Goal: Task Accomplishment & Management: Complete application form

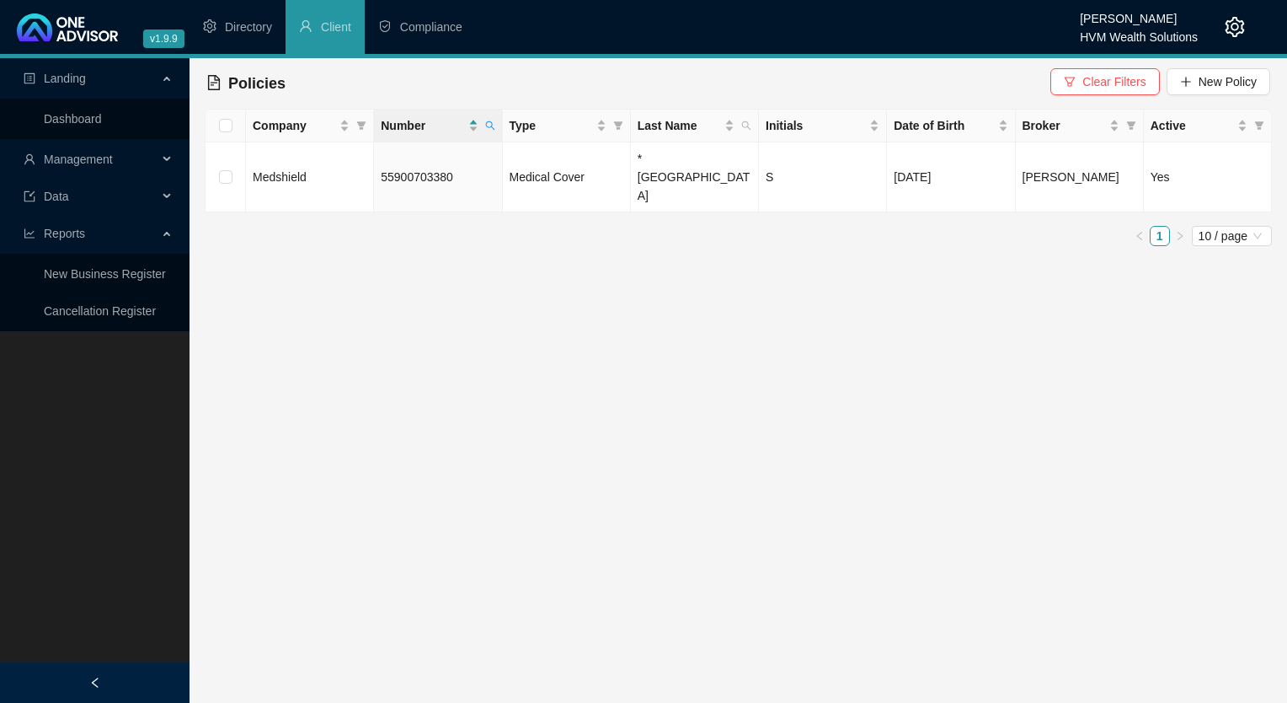
click at [82, 163] on span "Management" at bounding box center [78, 158] width 69 height 13
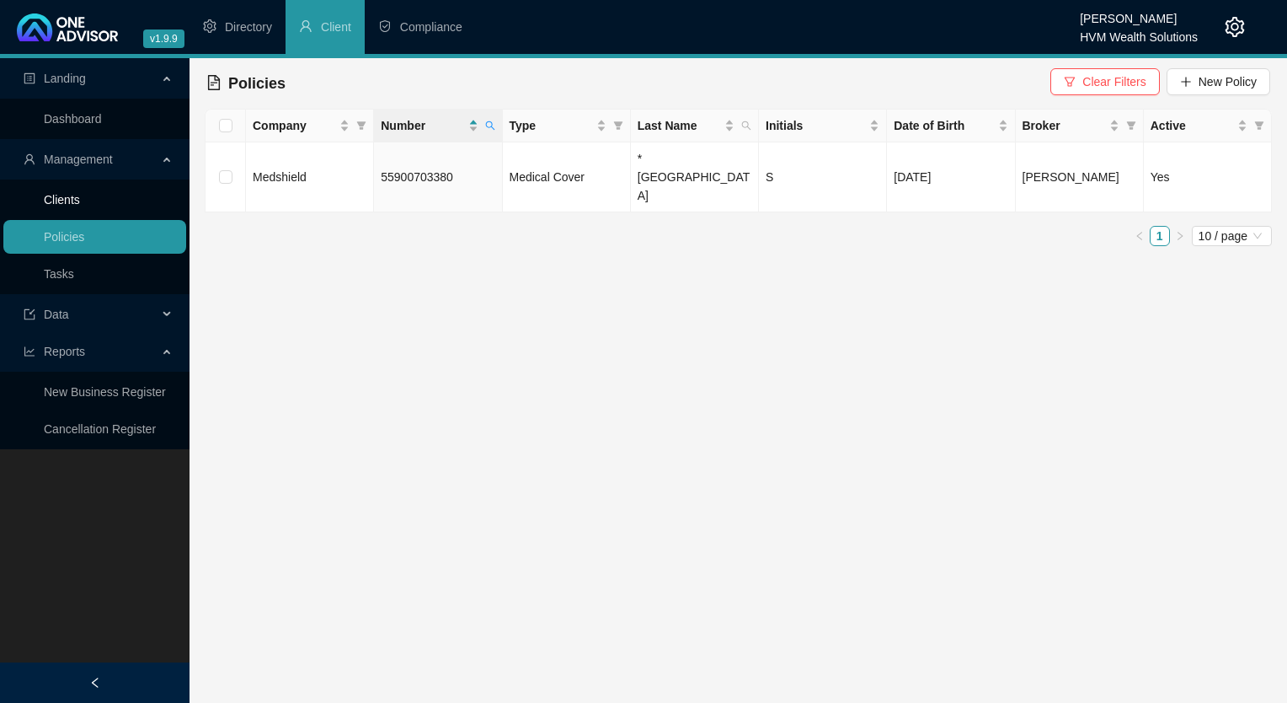
click at [80, 197] on link "Clients" at bounding box center [62, 199] width 36 height 13
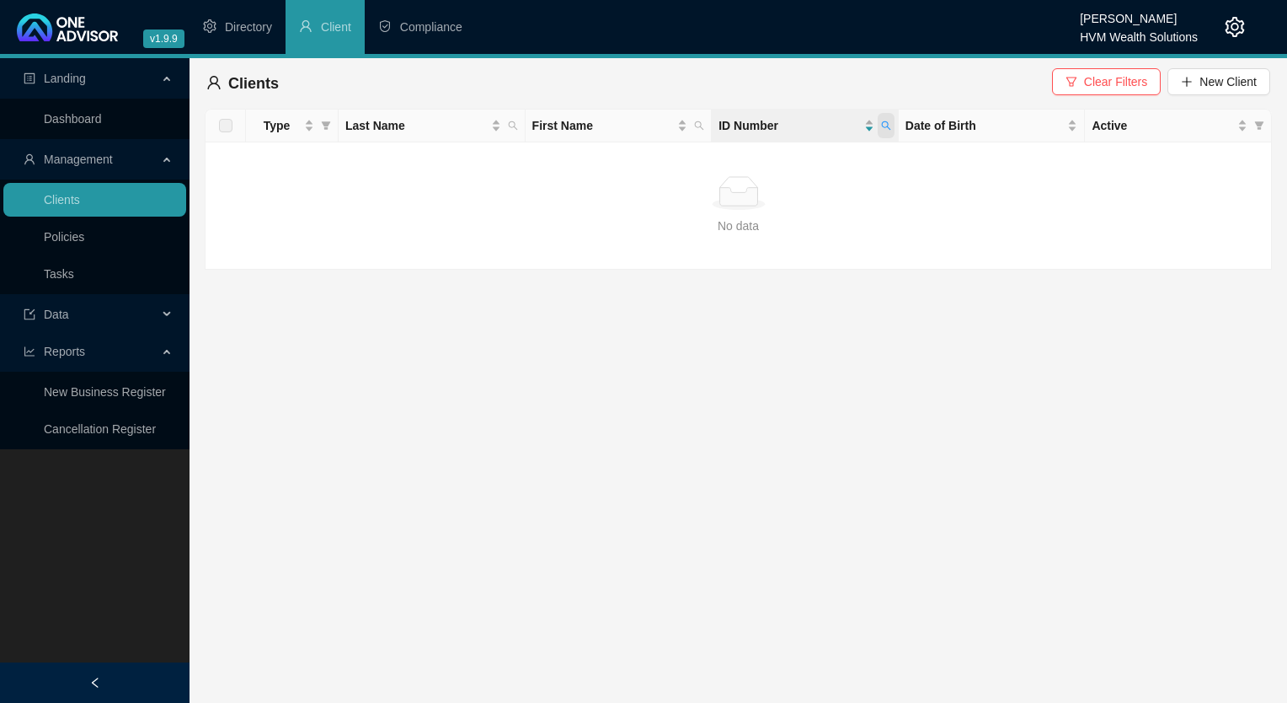
click at [883, 121] on icon "search" at bounding box center [886, 125] width 10 height 10
type input "7908120217085"
click at [783, 208] on div "7908120217085 Search Reset" at bounding box center [809, 175] width 172 height 67
click at [780, 193] on span "Search" at bounding box center [776, 192] width 37 height 19
click at [44, 230] on link "Policies" at bounding box center [64, 236] width 40 height 13
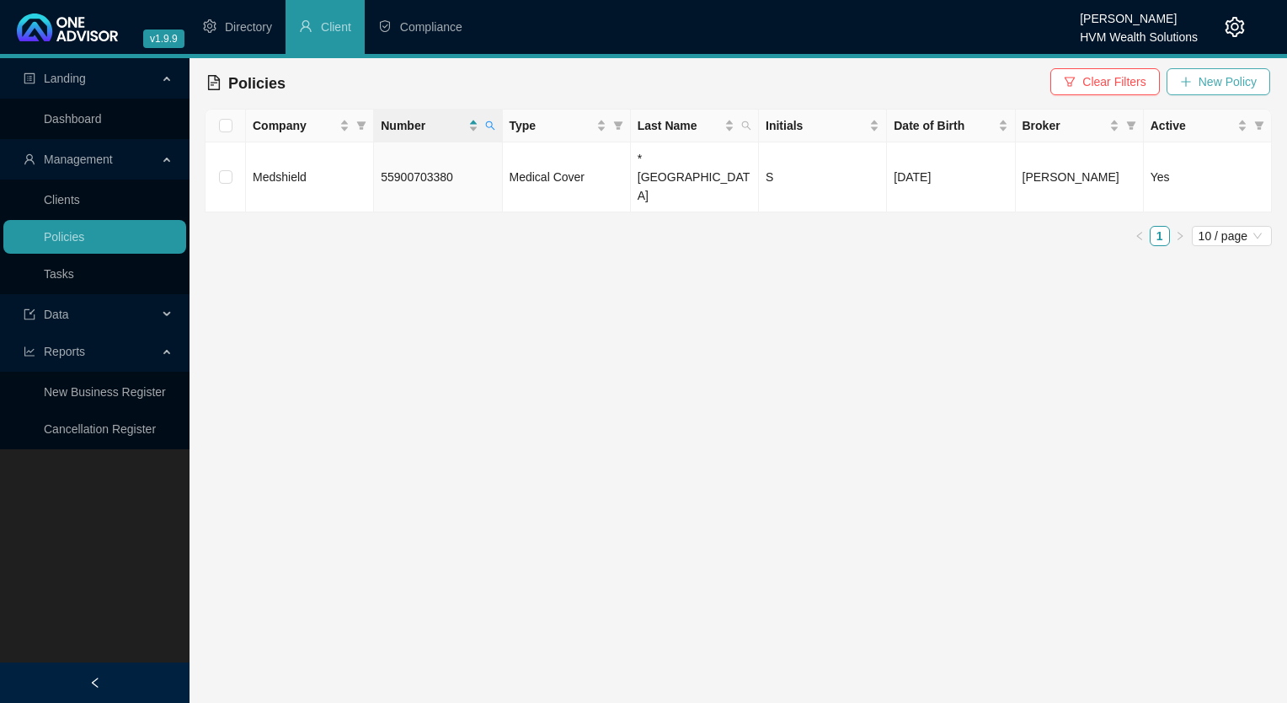
click at [1192, 81] on icon "plus" at bounding box center [1186, 82] width 12 height 12
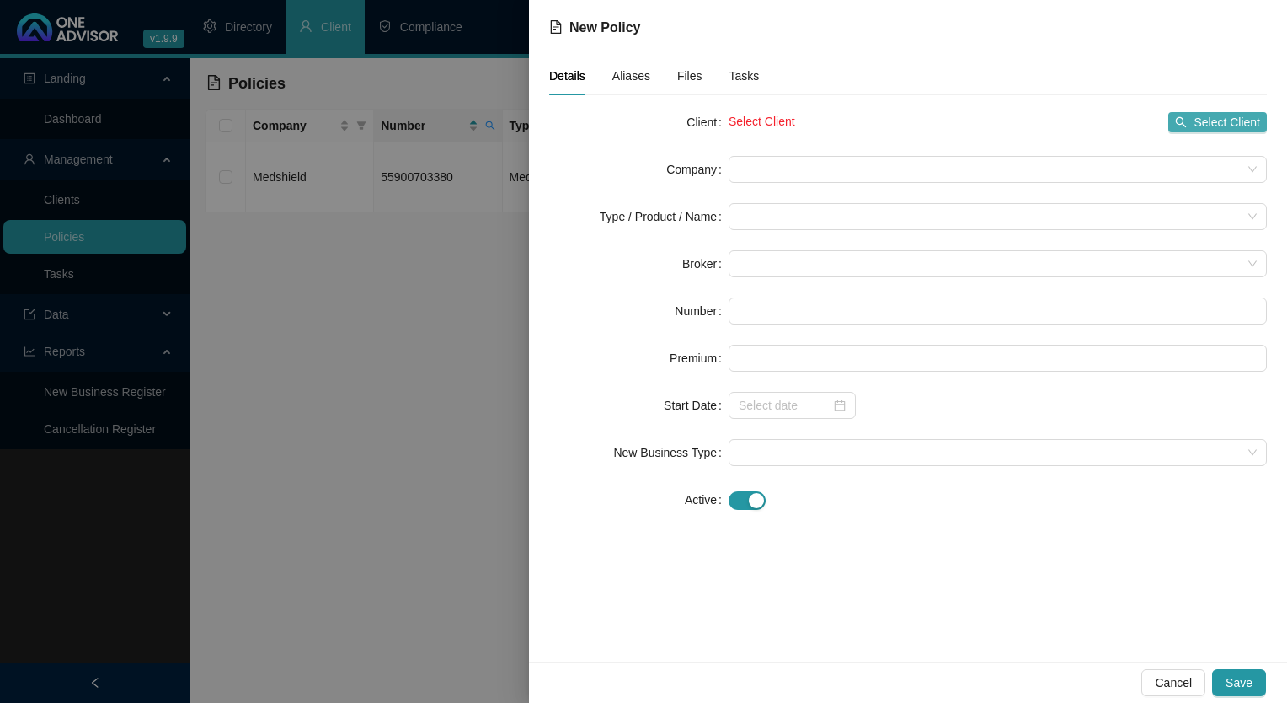
click at [1200, 128] on span "Select Client" at bounding box center [1227, 122] width 67 height 19
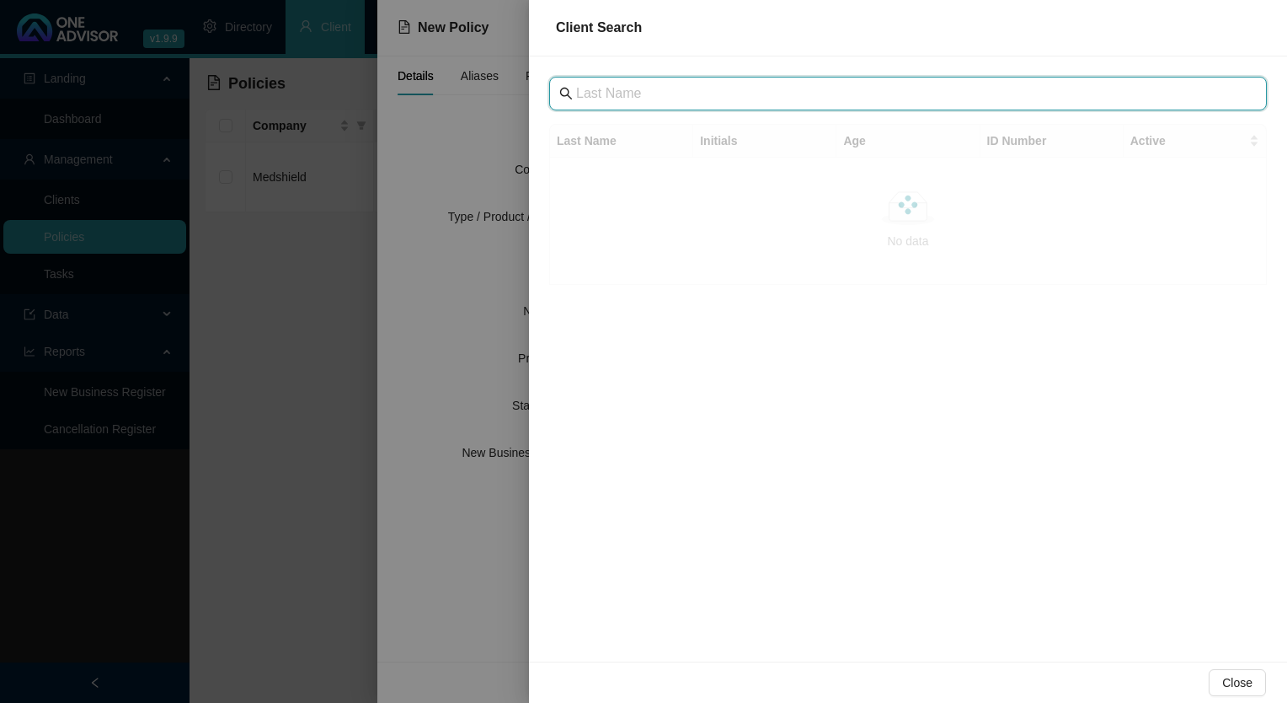
click at [918, 98] on input "text" at bounding box center [909, 93] width 667 height 20
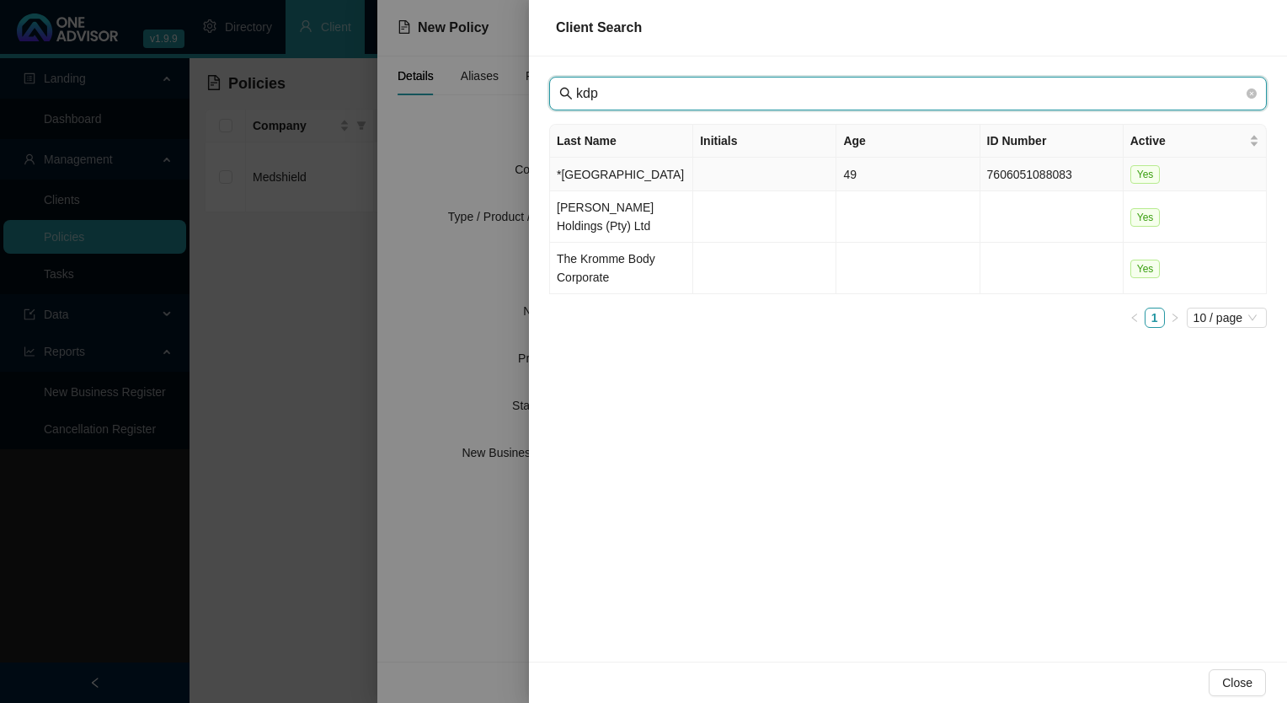
type input "kdp"
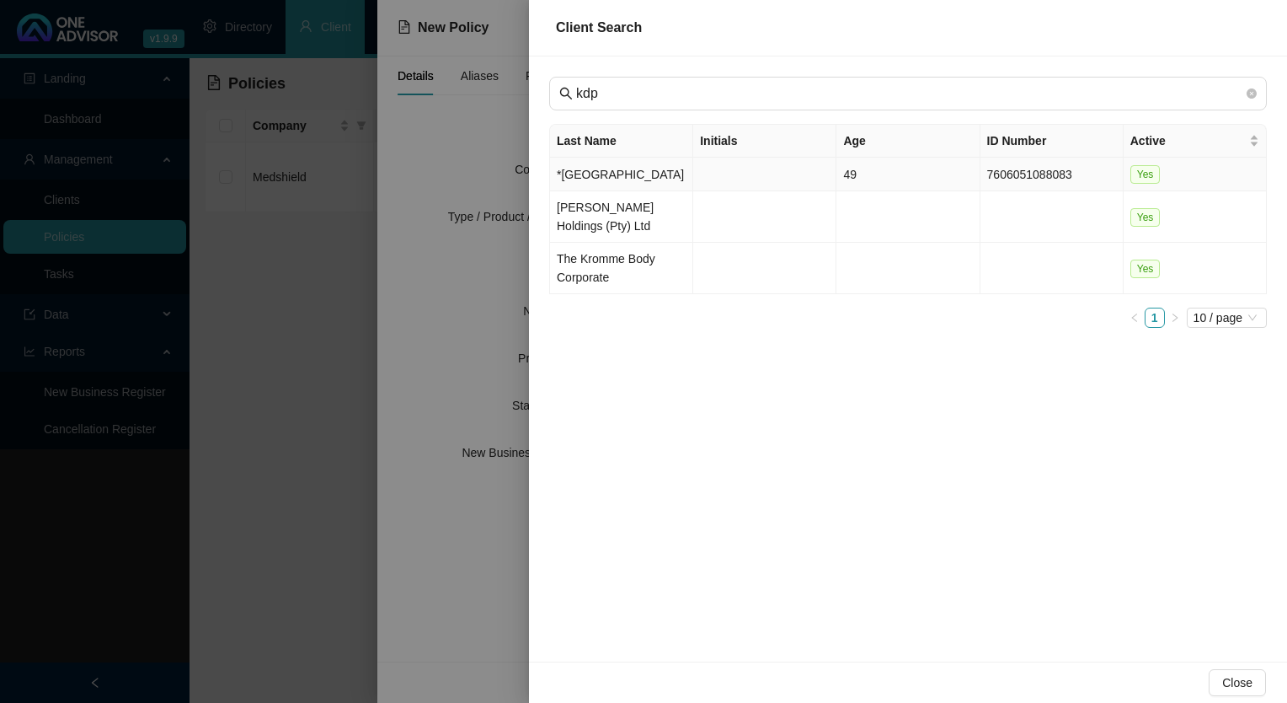
click at [610, 188] on td "*[GEOGRAPHIC_DATA]" at bounding box center [621, 175] width 143 height 34
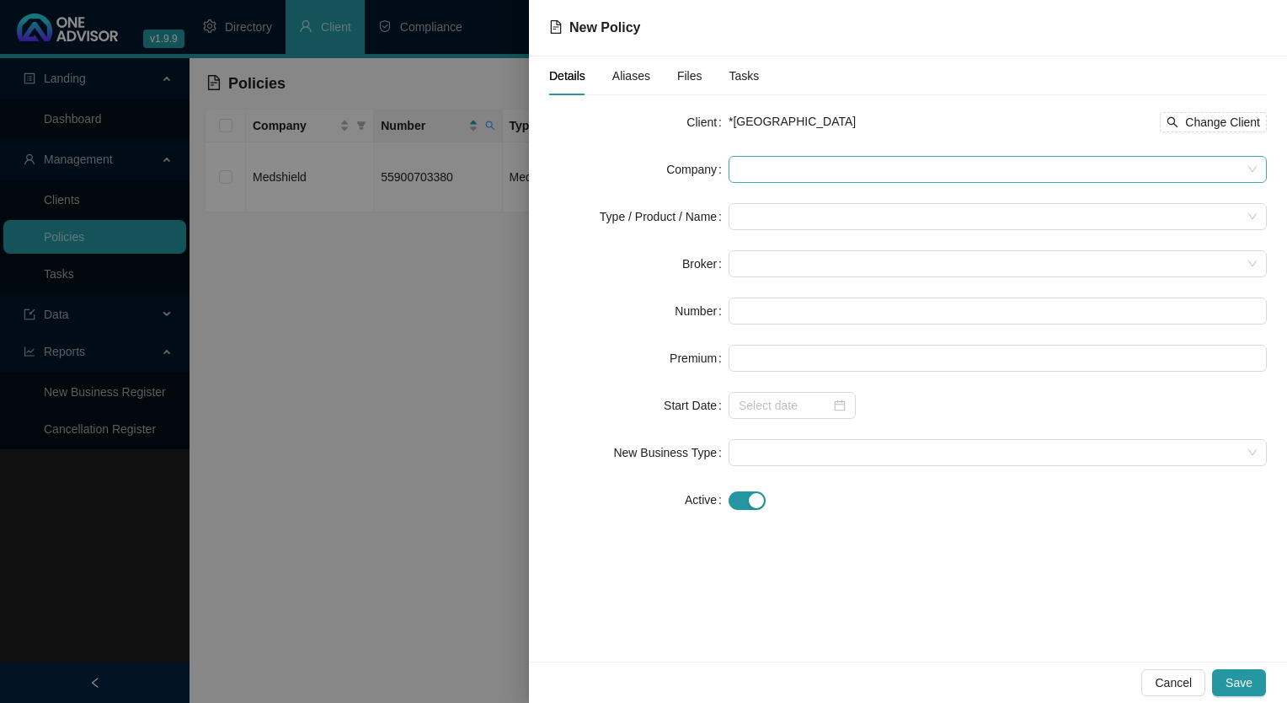
click at [835, 174] on span at bounding box center [998, 169] width 518 height 25
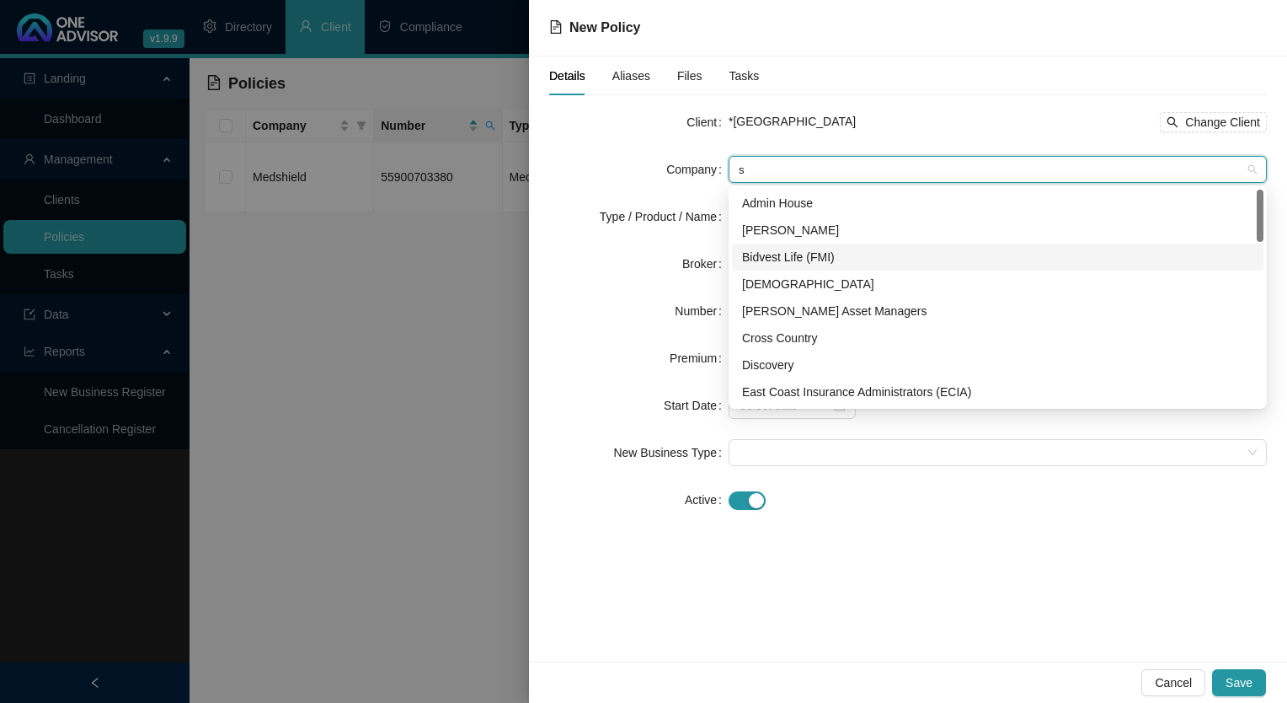
type input "si"
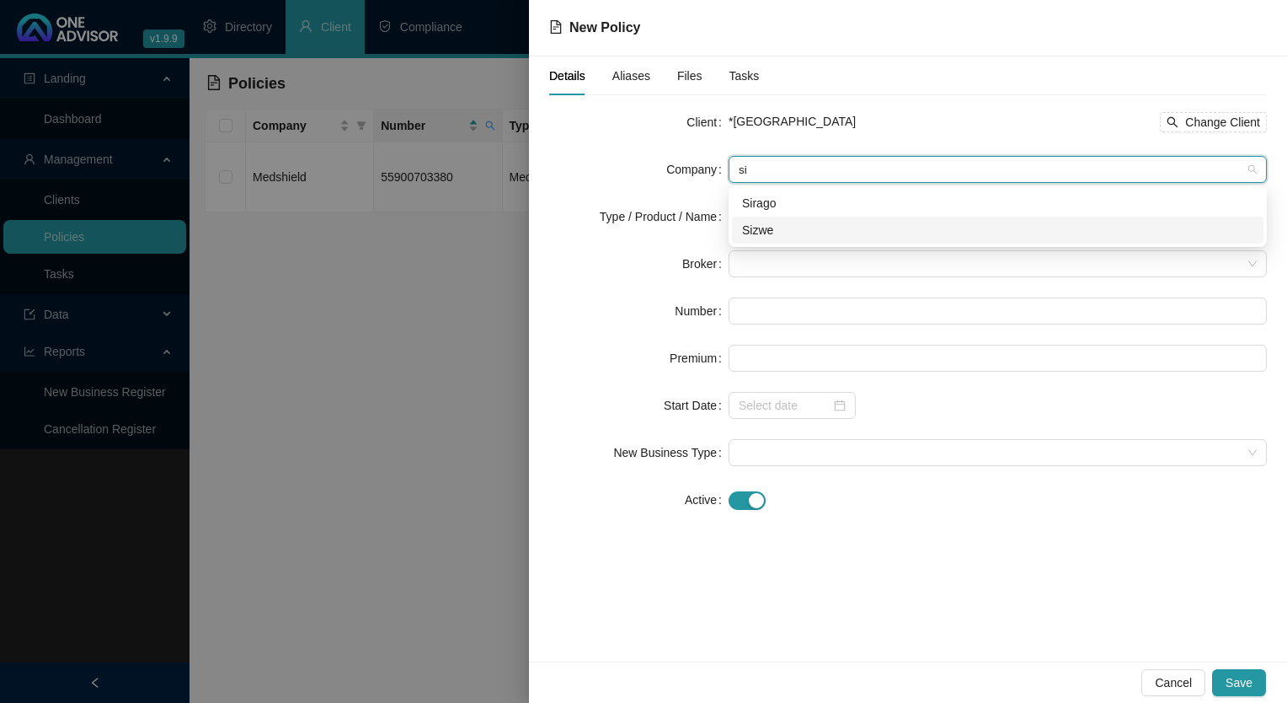
click at [799, 228] on div "Sizwe" at bounding box center [997, 230] width 511 height 19
click at [788, 208] on input "search" at bounding box center [990, 216] width 503 height 25
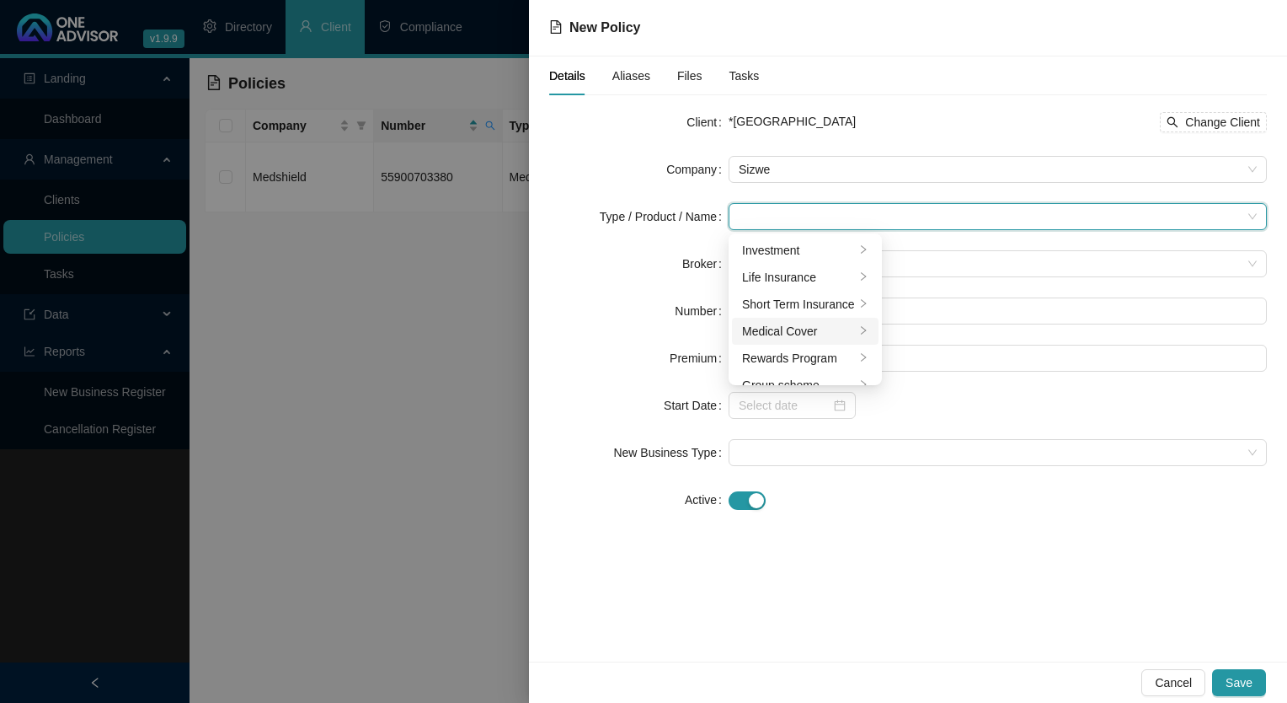
click at [778, 335] on div "Medical Cover" at bounding box center [798, 331] width 113 height 19
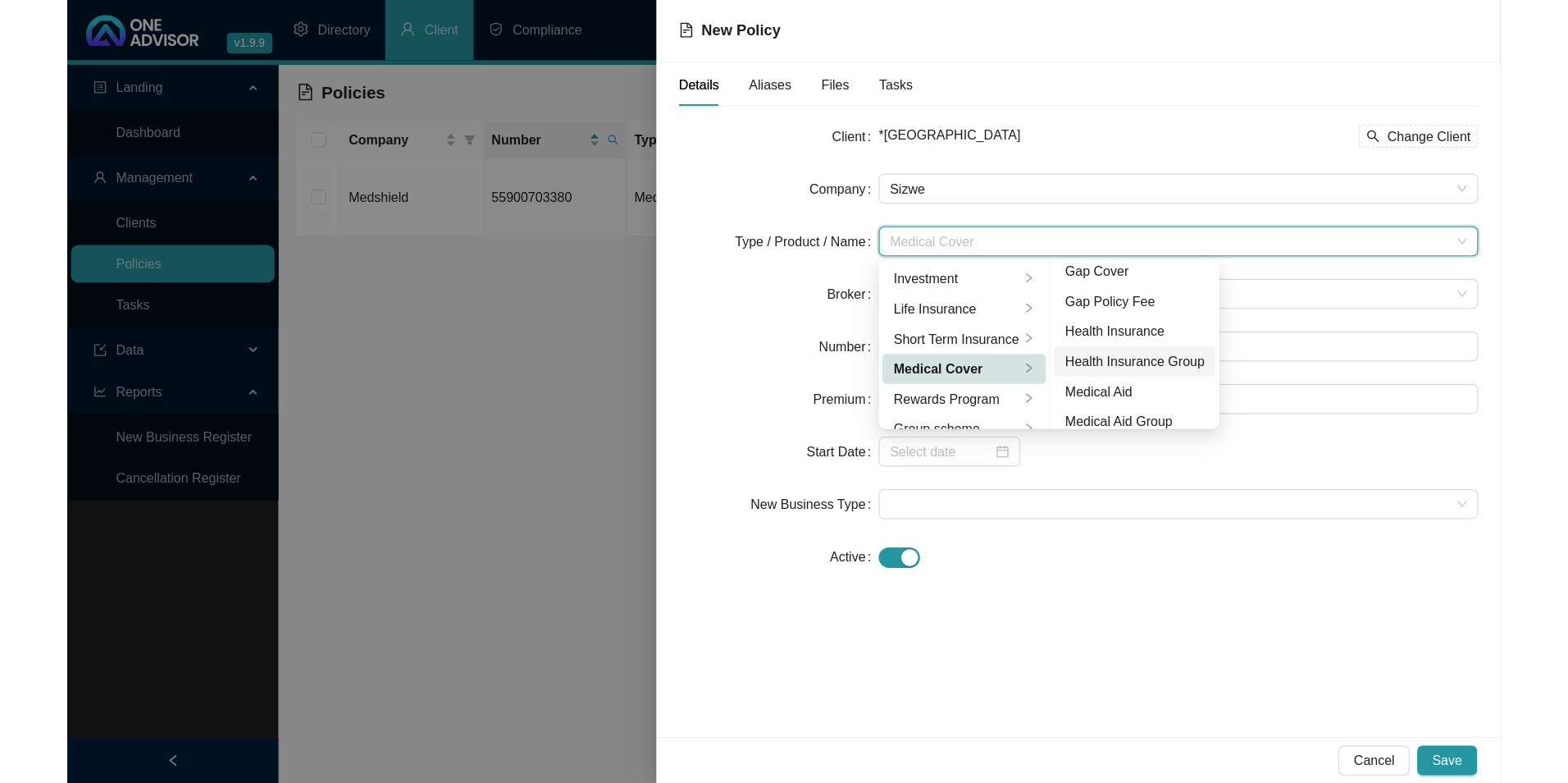
scroll to position [82, 0]
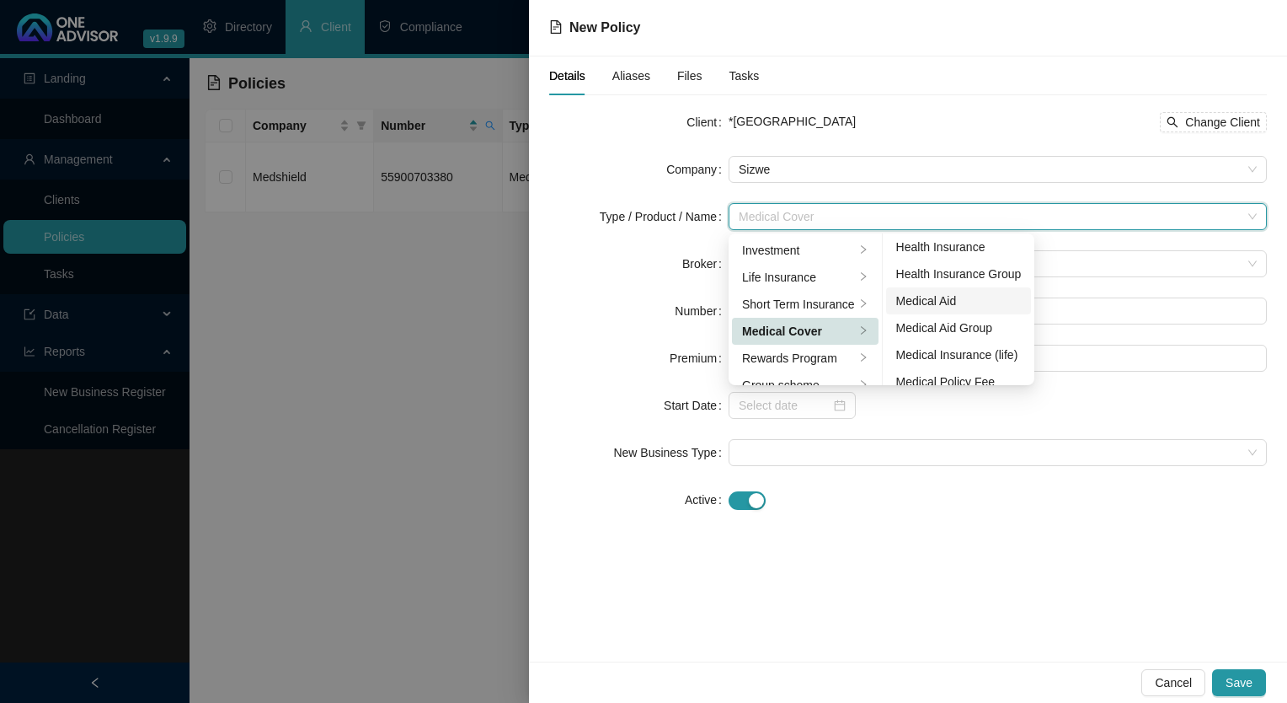
click at [964, 302] on div "Medical Aid" at bounding box center [959, 300] width 126 height 19
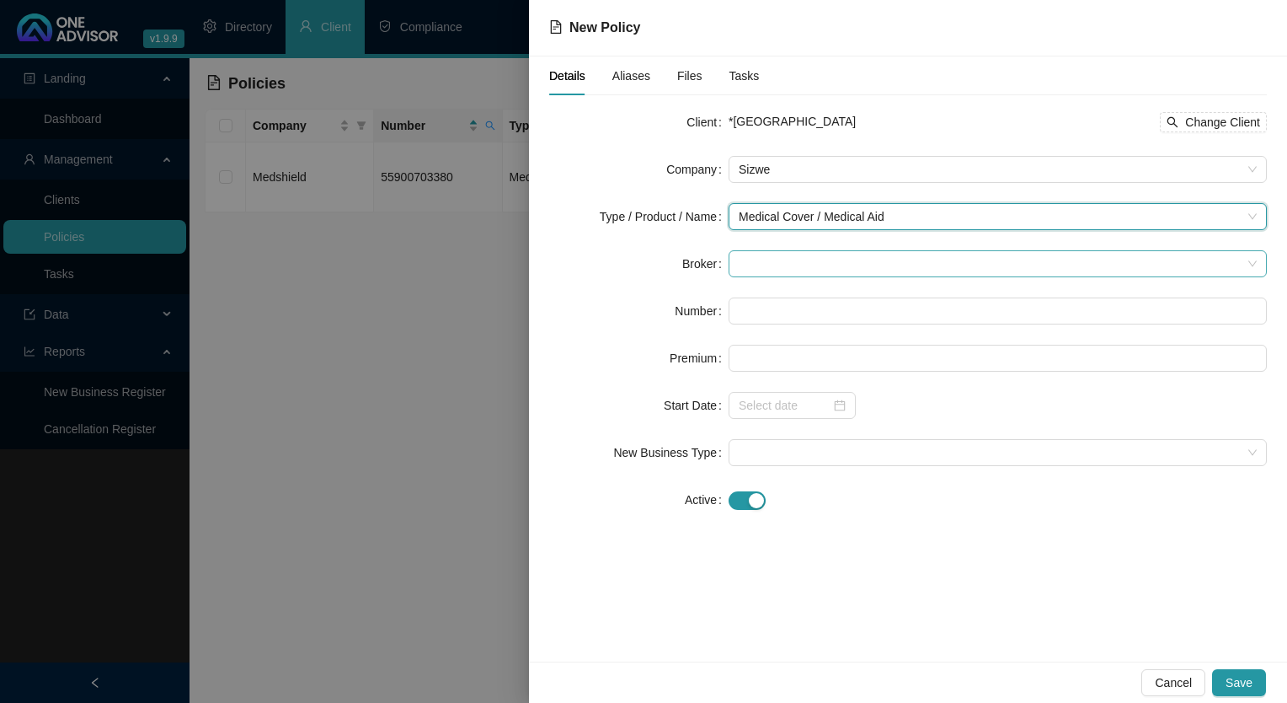
click at [754, 261] on span at bounding box center [998, 263] width 518 height 25
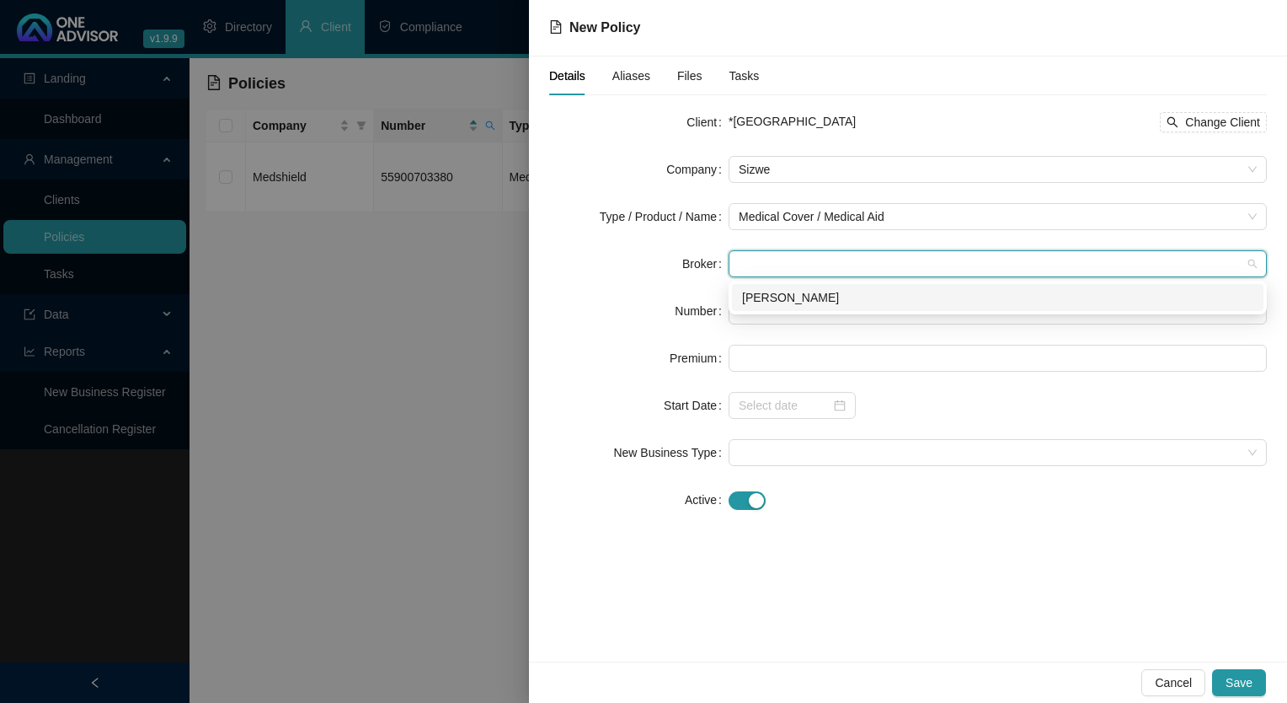
click at [776, 301] on div "[PERSON_NAME]" at bounding box center [997, 297] width 511 height 19
click at [777, 314] on input "text" at bounding box center [998, 310] width 538 height 27
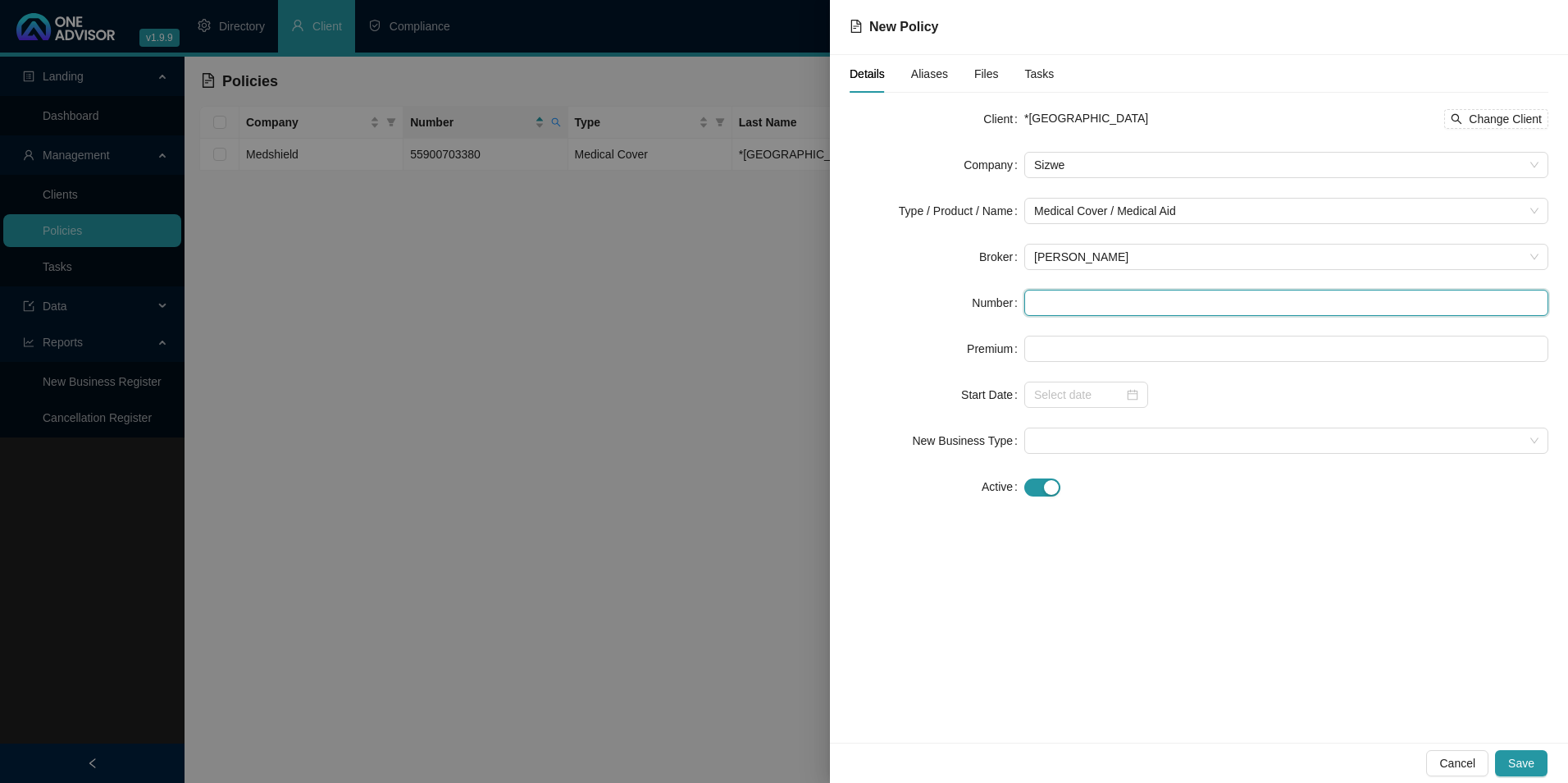
click at [1093, 310] on input "text" at bounding box center [1286, 302] width 524 height 26
paste input "10000629074"
click at [1062, 305] on input "10000629074" at bounding box center [1286, 302] width 524 height 26
type input "10000629074"
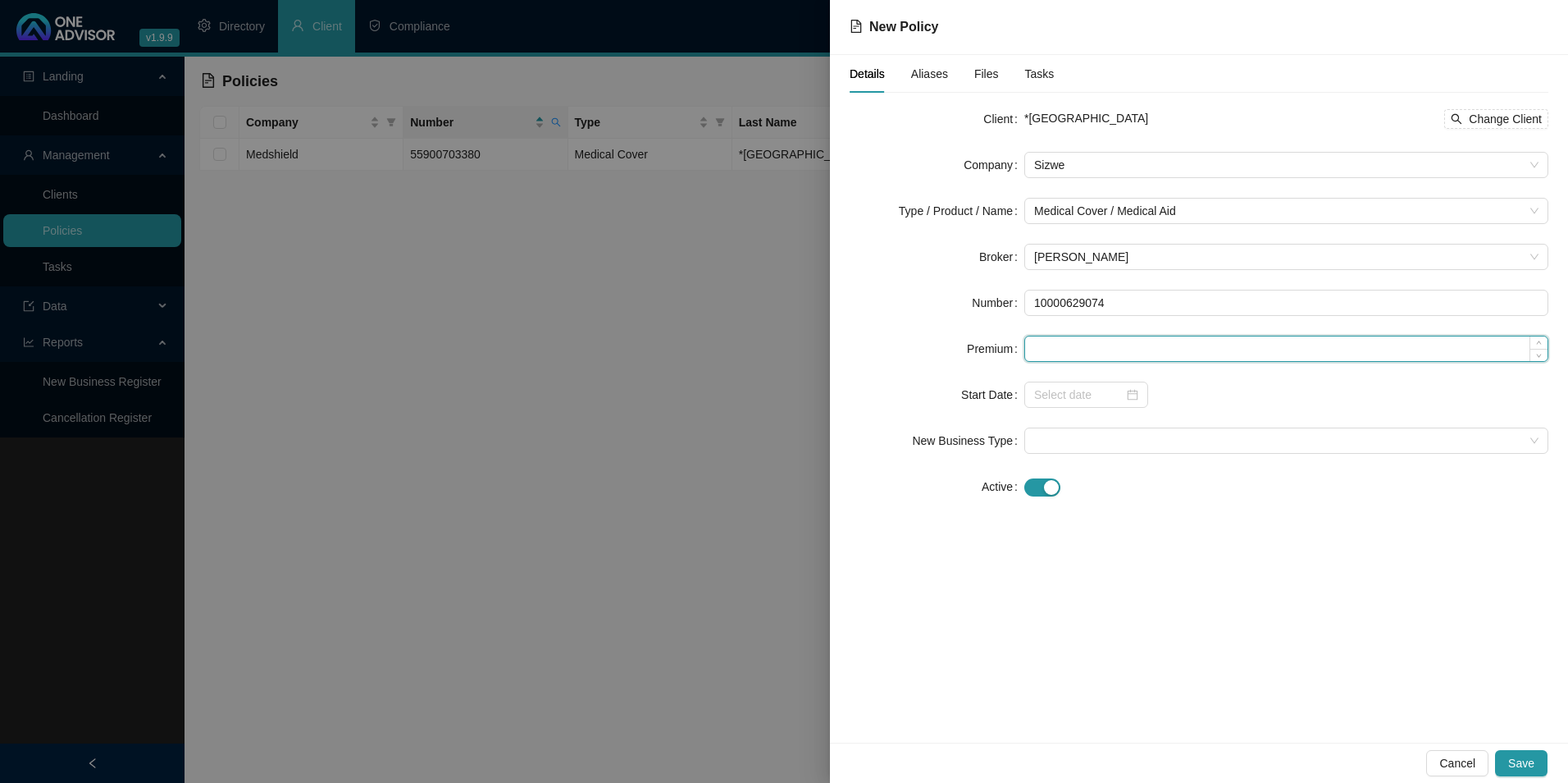
click at [1069, 344] on input at bounding box center [1286, 348] width 523 height 24
click at [1252, 346] on input at bounding box center [1286, 348] width 523 height 24
paste input "3726"
type input "3726.00"
click at [1165, 539] on div "Details Aliases Files Tasks Client *[GEOGRAPHIC_DATA] Private Hospital Change C…" at bounding box center [1198, 398] width 738 height 688
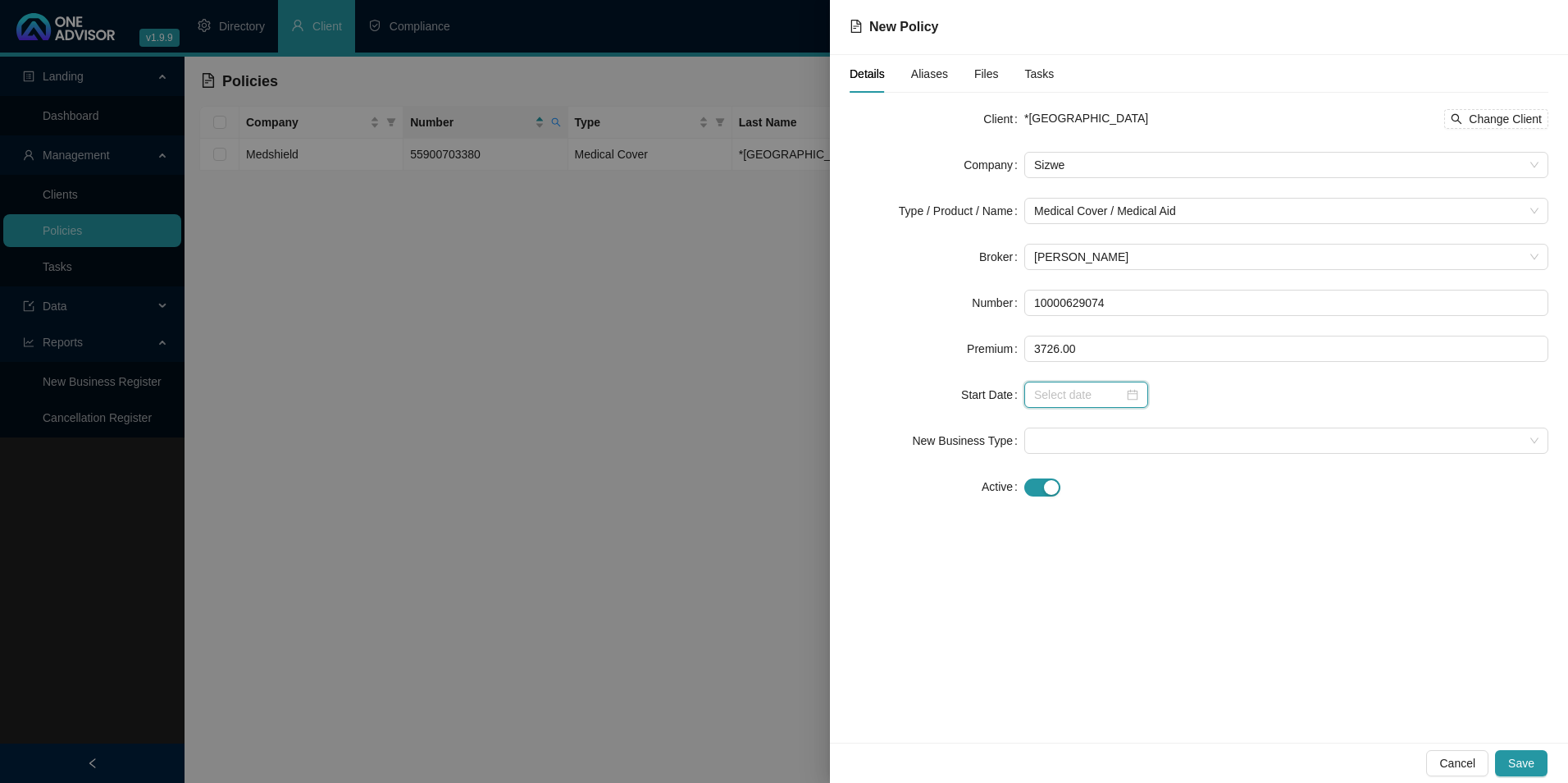
click at [1053, 400] on input at bounding box center [1078, 394] width 90 height 19
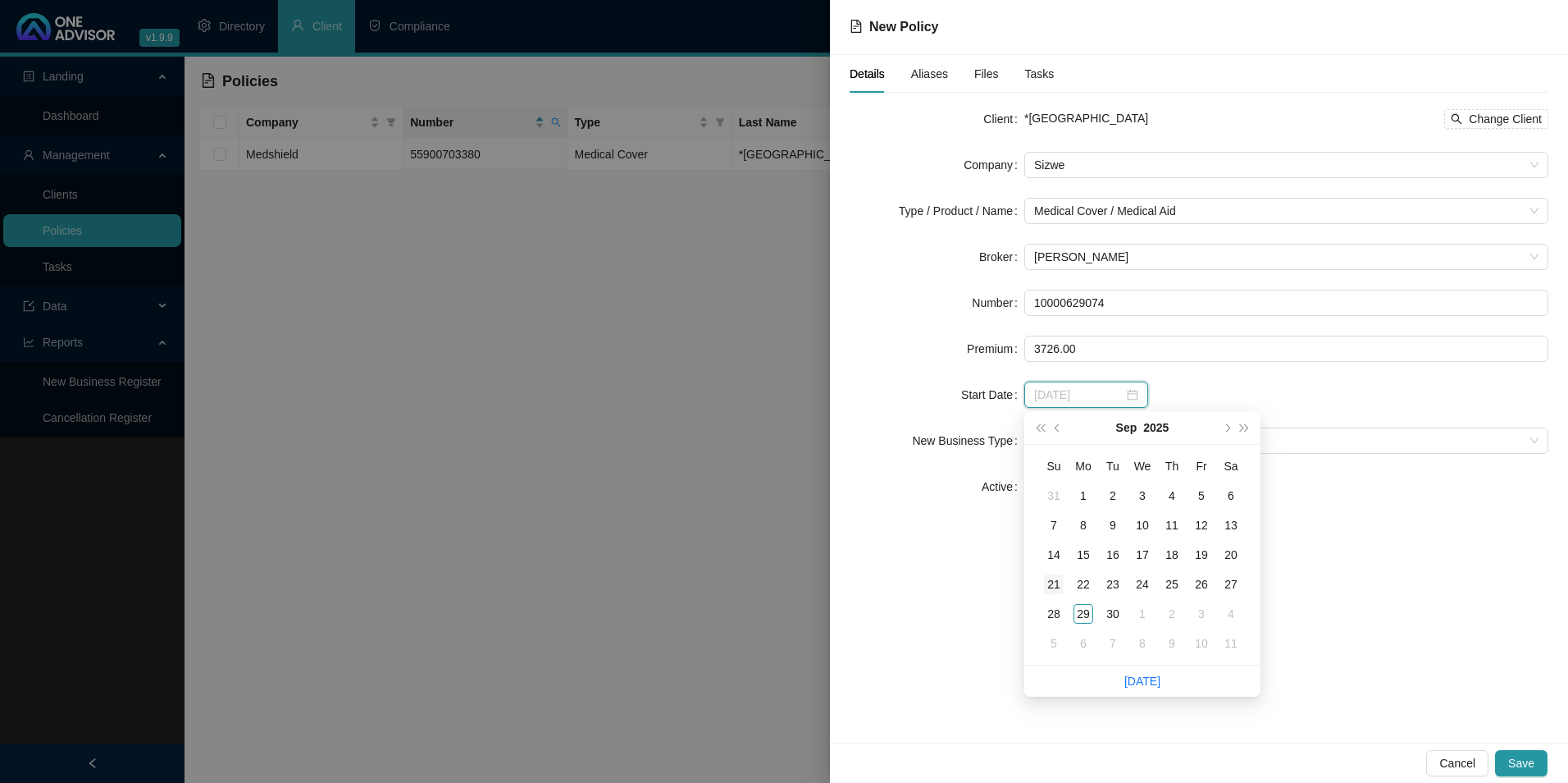
type input "[DATE]"
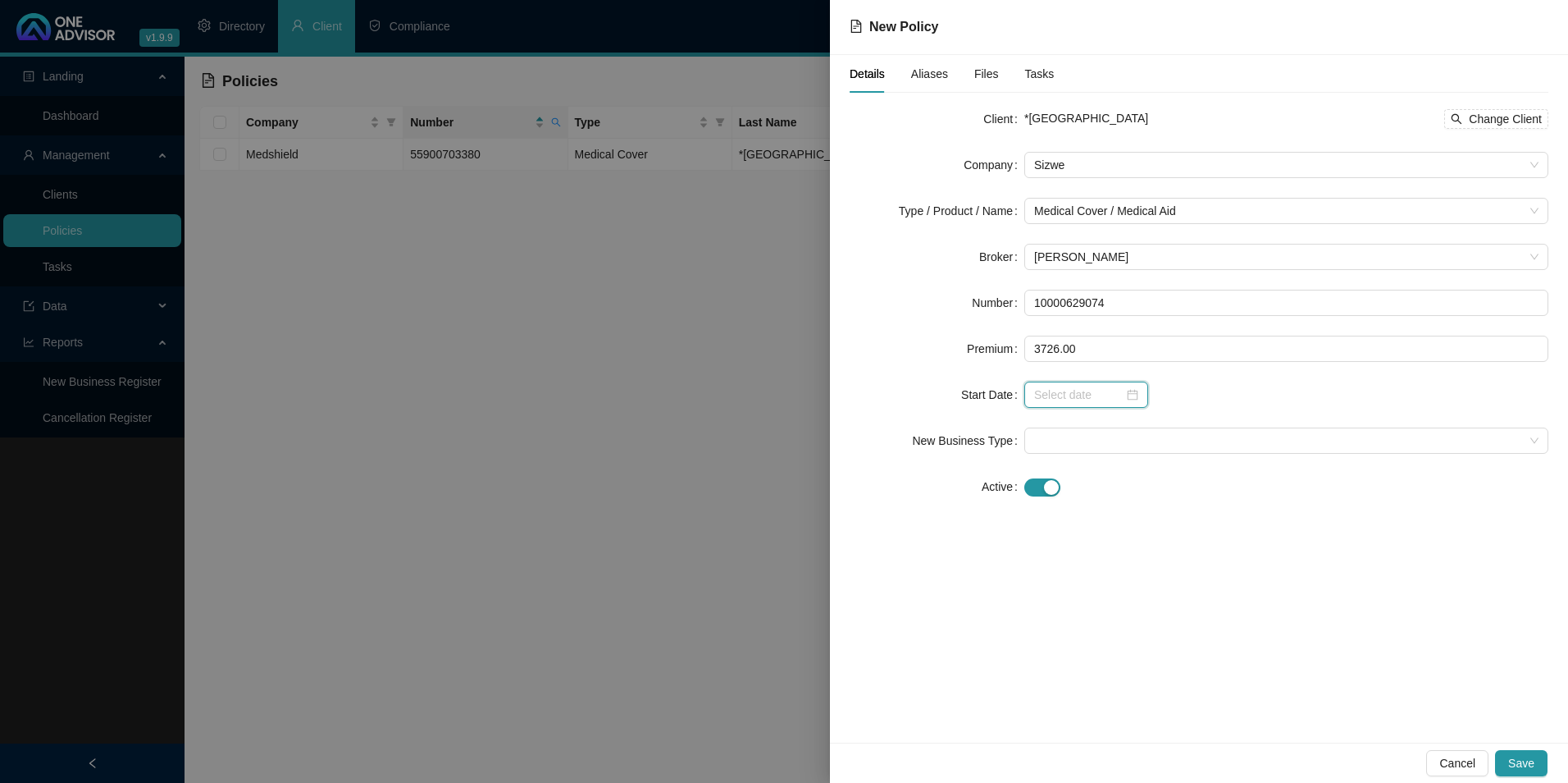
click at [1070, 386] on input at bounding box center [1078, 394] width 90 height 19
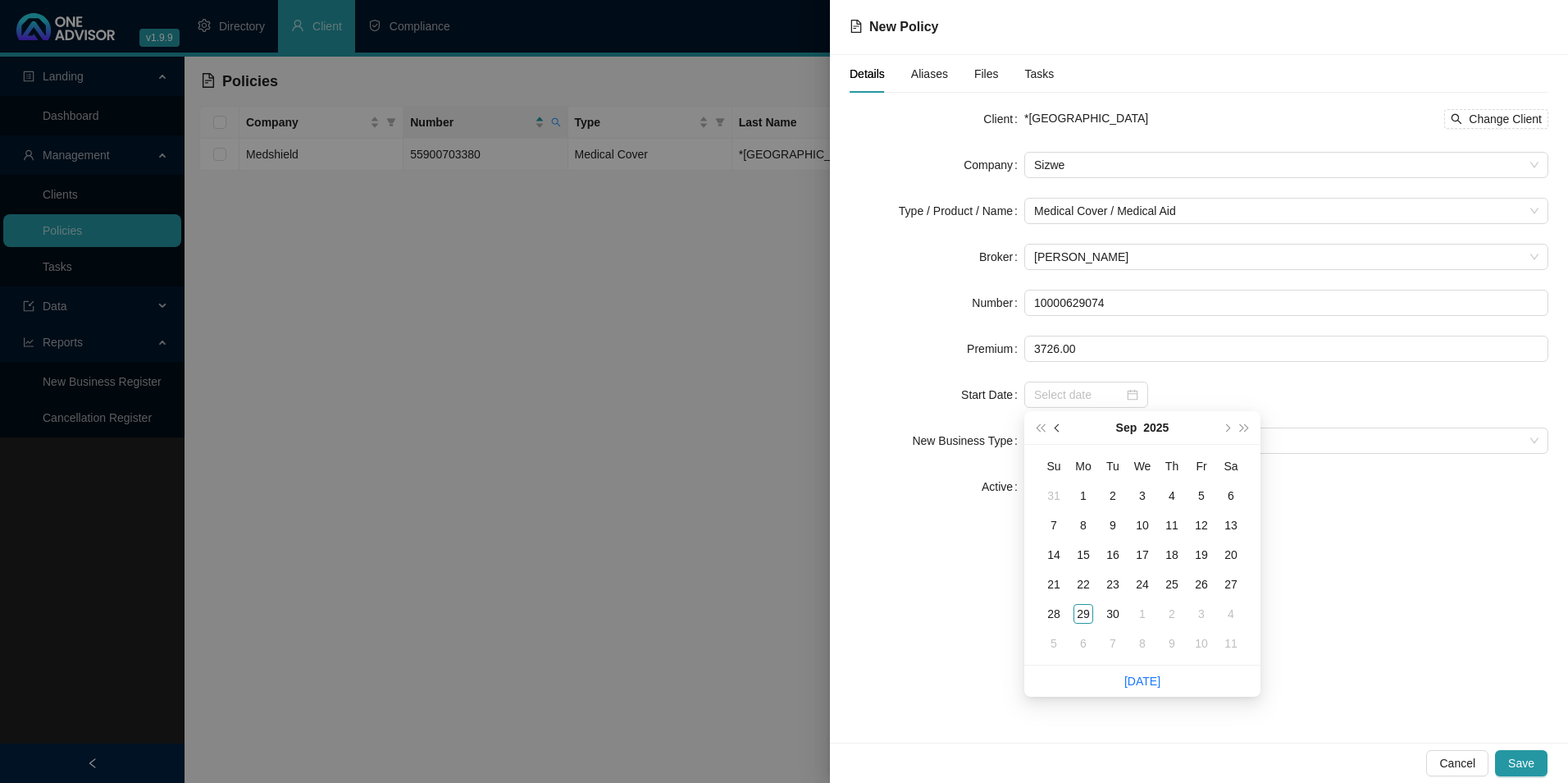
click at [1054, 426] on button "prev-year" at bounding box center [1057, 428] width 18 height 33
type input "[DATE]"
click at [1200, 492] on div "1" at bounding box center [1201, 496] width 19 height 19
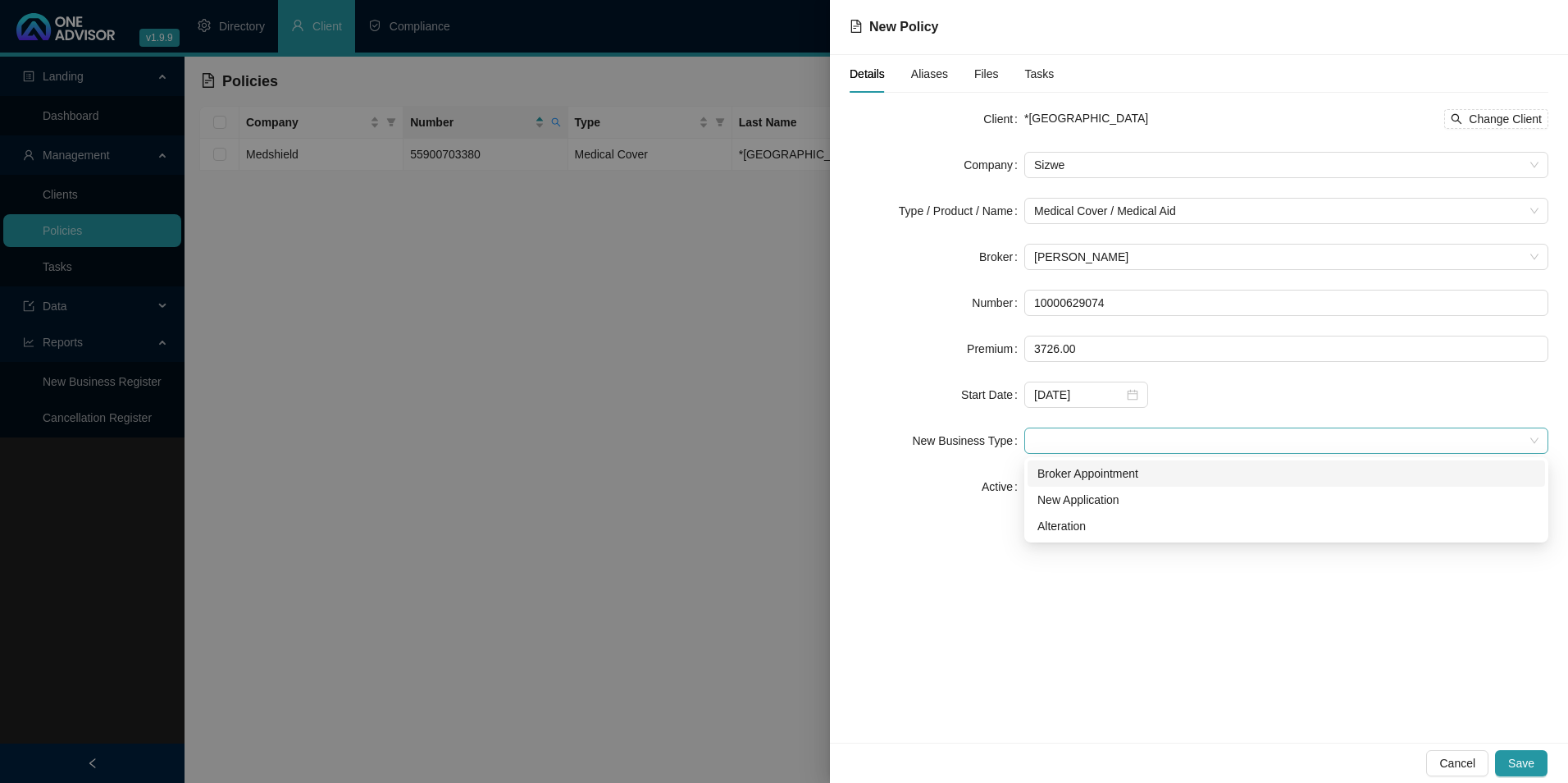
click at [1058, 434] on span at bounding box center [1286, 440] width 504 height 24
click at [1076, 497] on div "New Application" at bounding box center [1286, 500] width 497 height 19
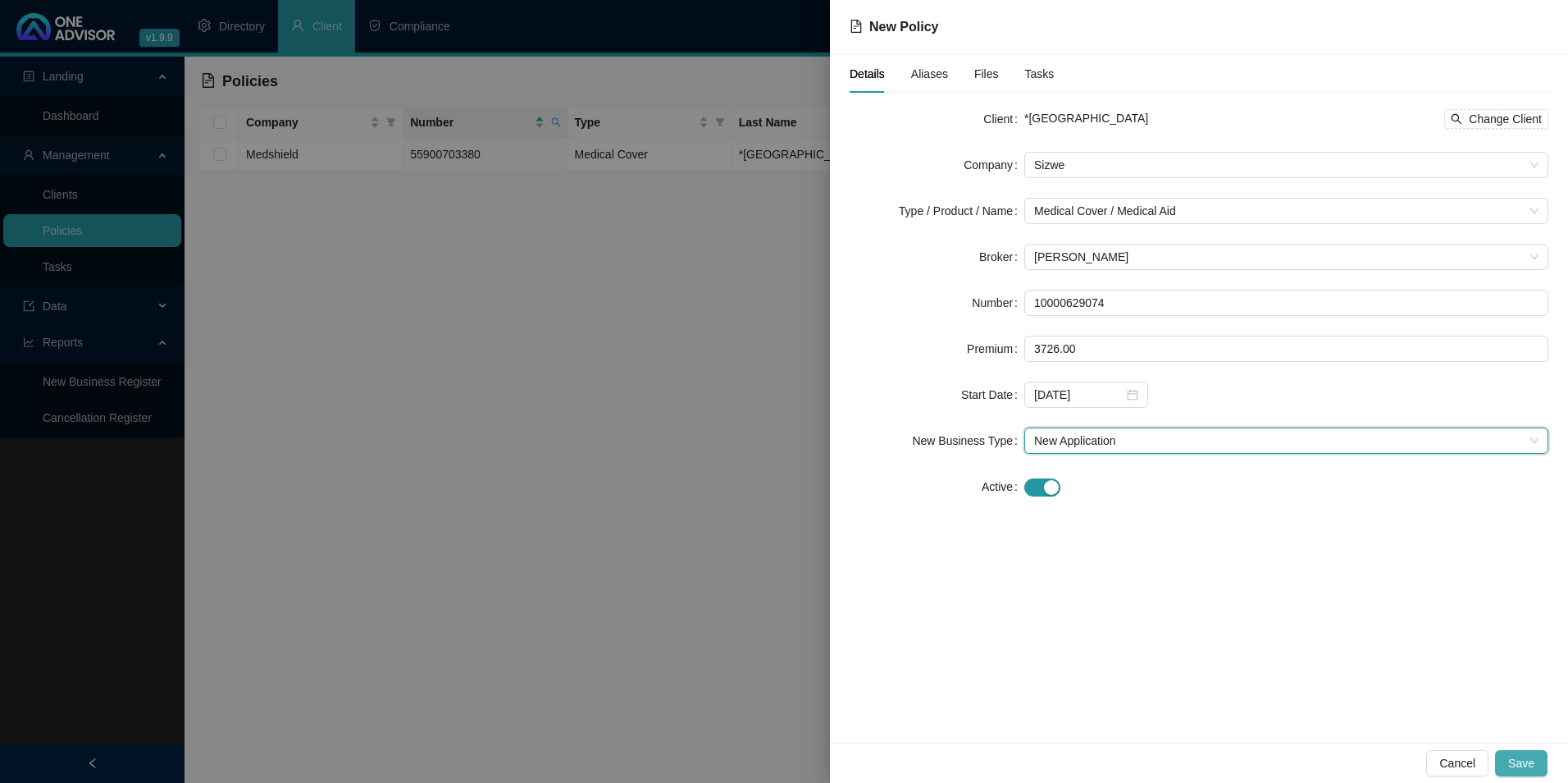
drag, startPoint x: 1522, startPoint y: 768, endPoint x: 1513, endPoint y: 766, distance: 9.2
click at [1252, 684] on span "Save" at bounding box center [1520, 763] width 26 height 19
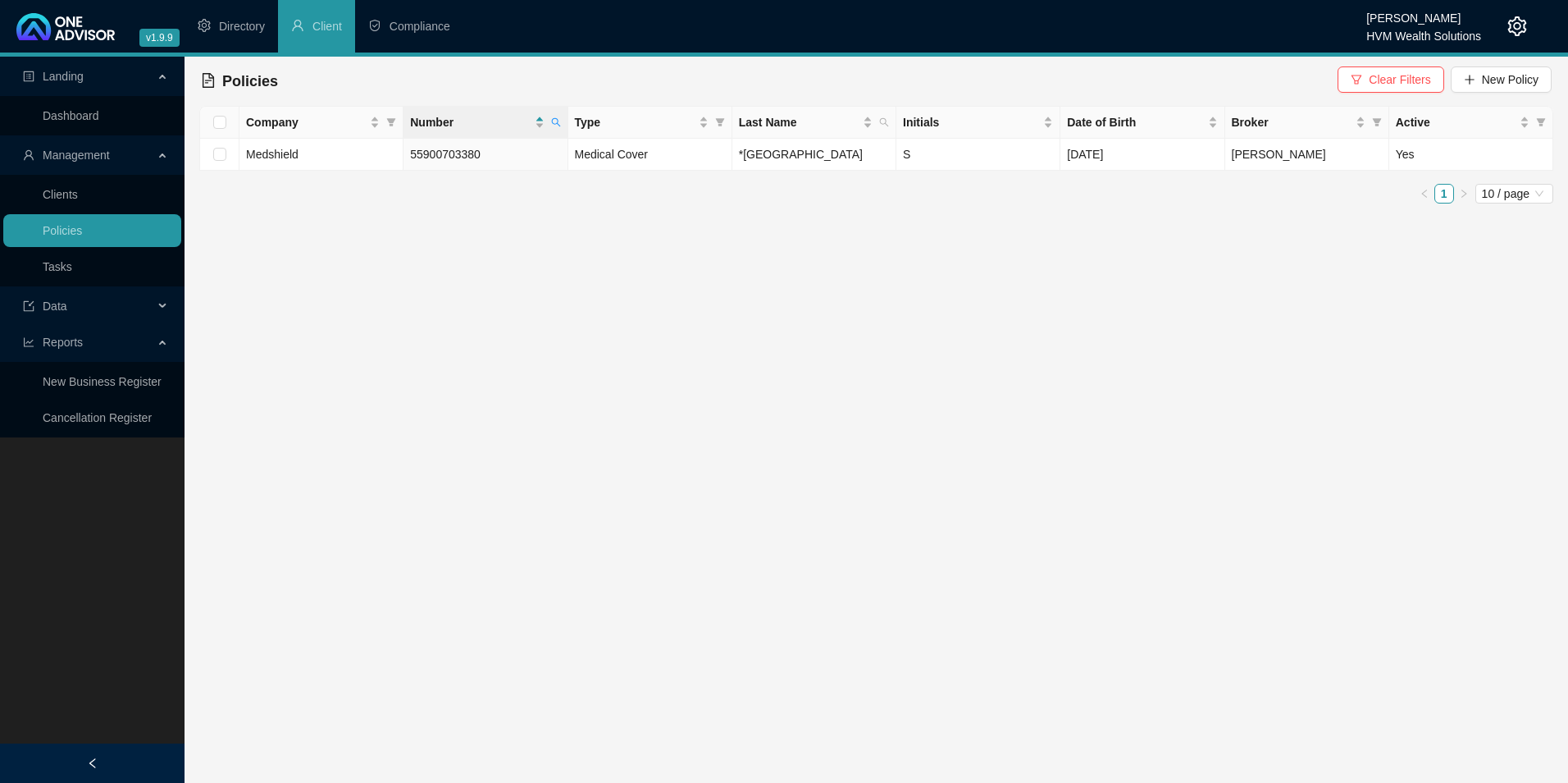
click at [565, 128] on th "Number" at bounding box center [485, 123] width 164 height 32
click at [560, 132] on span at bounding box center [556, 122] width 17 height 24
type input "10000629074"
click at [451, 195] on span "Search" at bounding box center [448, 187] width 36 height 19
drag, startPoint x: 891, startPoint y: 155, endPoint x: 707, endPoint y: 156, distance: 184.0
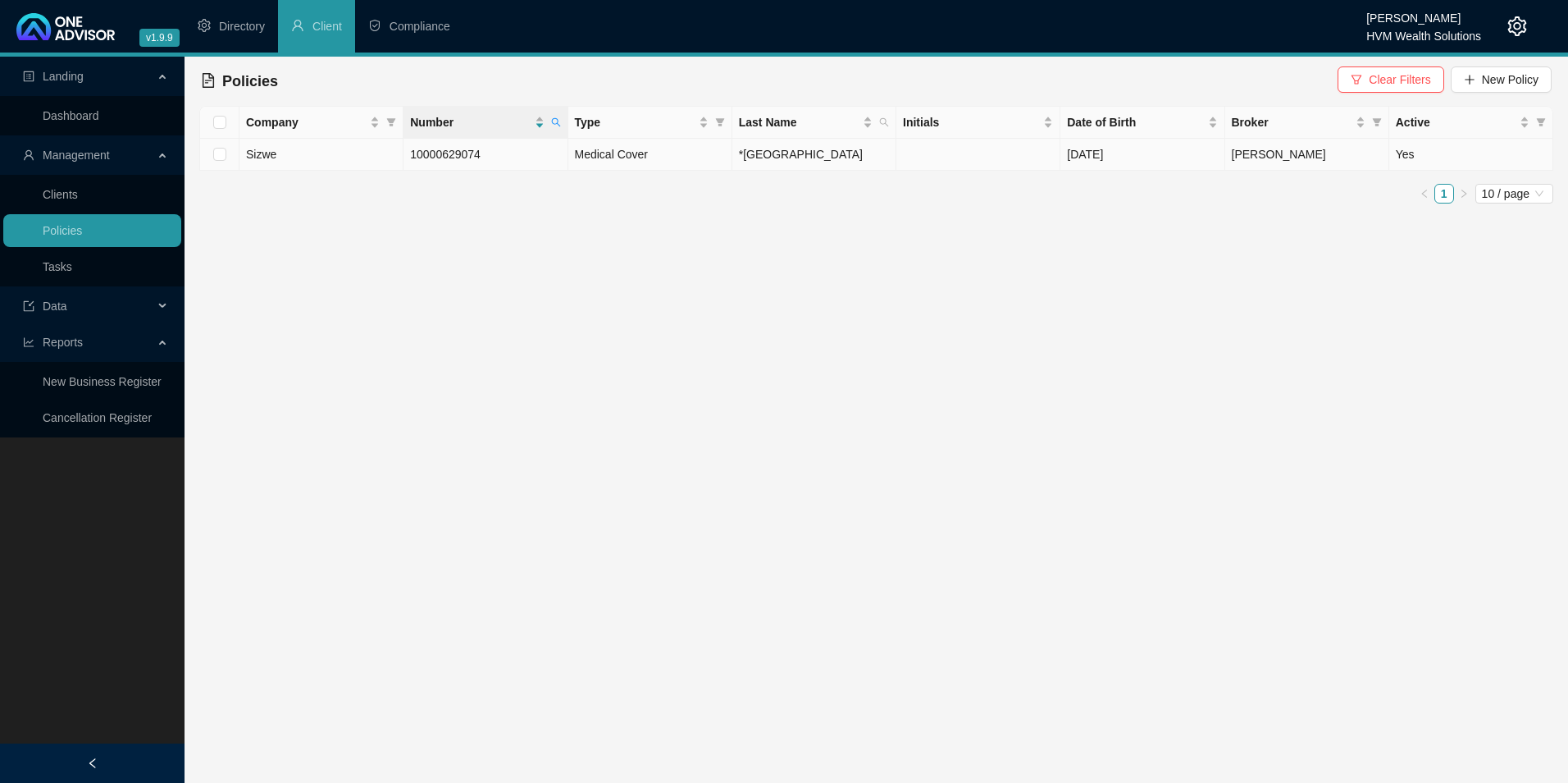
click at [707, 156] on tr "Sizwe 10000629074 Medical Cover *[GEOGRAPHIC_DATA] [DATE] [GEOGRAPHIC_DATA][PER…" at bounding box center [877, 154] width 1353 height 32
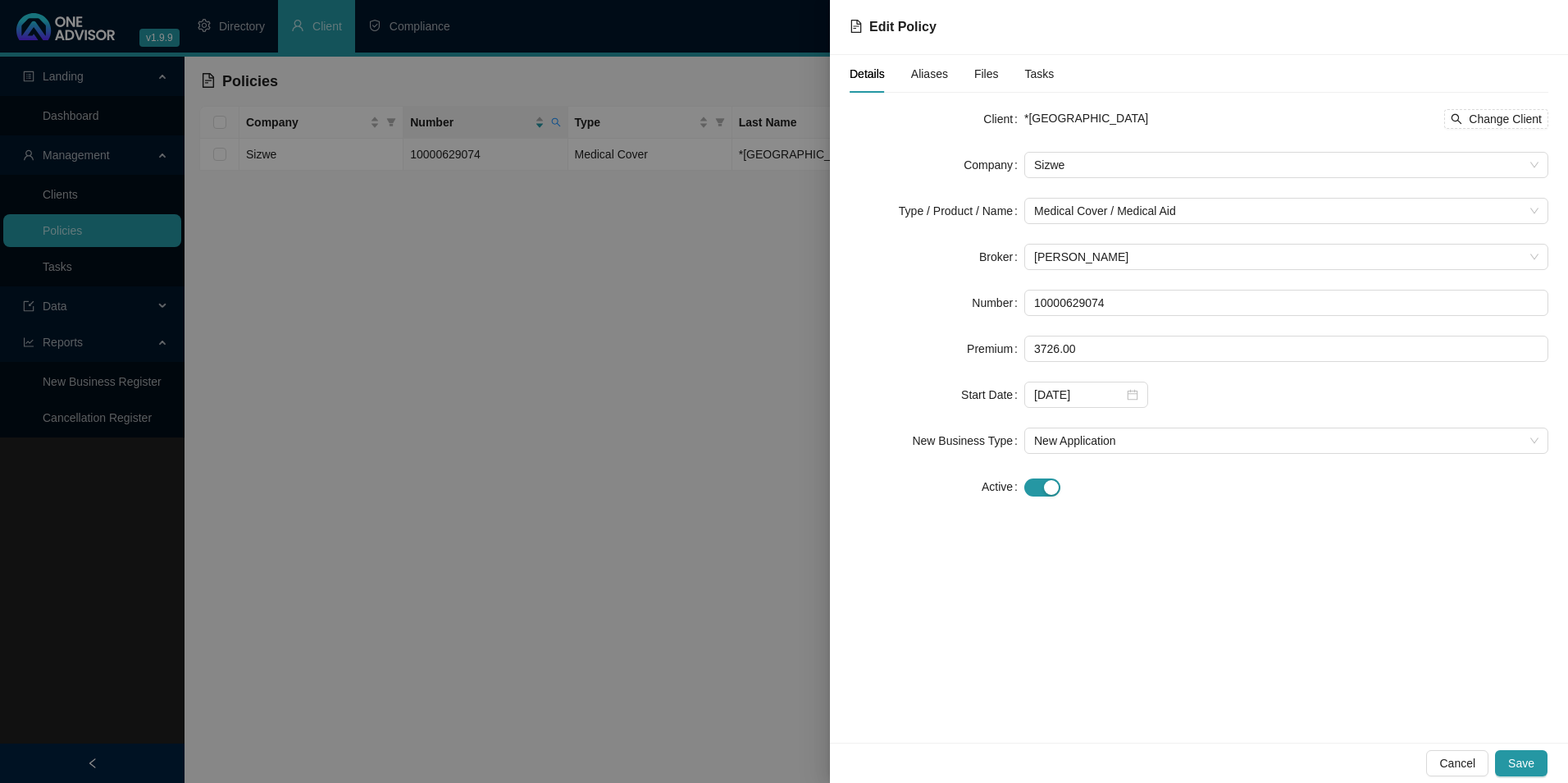
drag, startPoint x: 1081, startPoint y: 124, endPoint x: 1021, endPoint y: 118, distance: 60.3
click at [1021, 118] on div "Client *[GEOGRAPHIC_DATA] Change Client" at bounding box center [1199, 119] width 699 height 26
copy div "*[GEOGRAPHIC_DATA]"
click at [1252, 684] on button "Cancel" at bounding box center [1457, 763] width 62 height 26
